Goal: Use online tool/utility: Utilize a website feature to perform a specific function

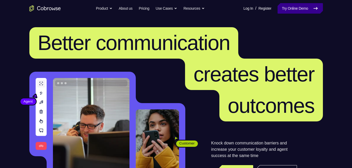
click at [287, 11] on link "Try Online Demo" at bounding box center [300, 8] width 45 height 10
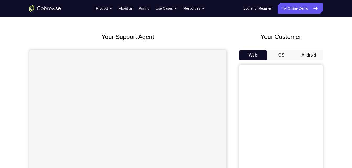
scroll to position [19, 0]
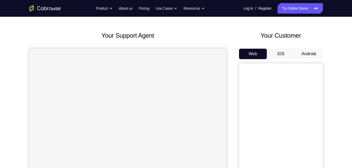
click at [306, 54] on button "Android" at bounding box center [309, 54] width 28 height 10
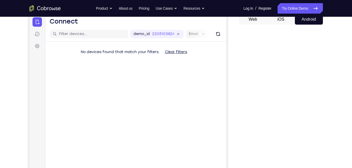
scroll to position [54, 0]
click at [222, 38] on button "Refresh" at bounding box center [218, 34] width 8 height 8
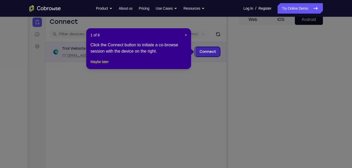
click at [207, 53] on link "Connect" at bounding box center [207, 51] width 25 height 9
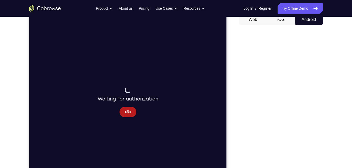
scroll to position [0, 0]
click at [120, 114] on button "Cancel" at bounding box center [127, 112] width 17 height 10
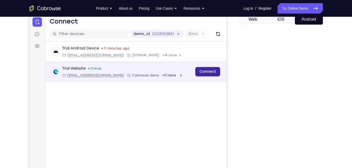
click at [201, 73] on link "Connect" at bounding box center [207, 71] width 25 height 9
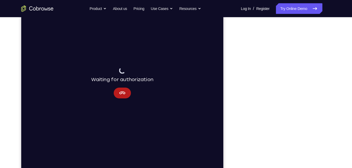
scroll to position [73, 0]
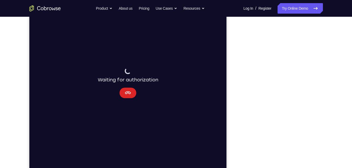
click at [129, 92] on icon "Cancel" at bounding box center [128, 93] width 6 height 6
